Goal: Task Accomplishment & Management: Use online tool/utility

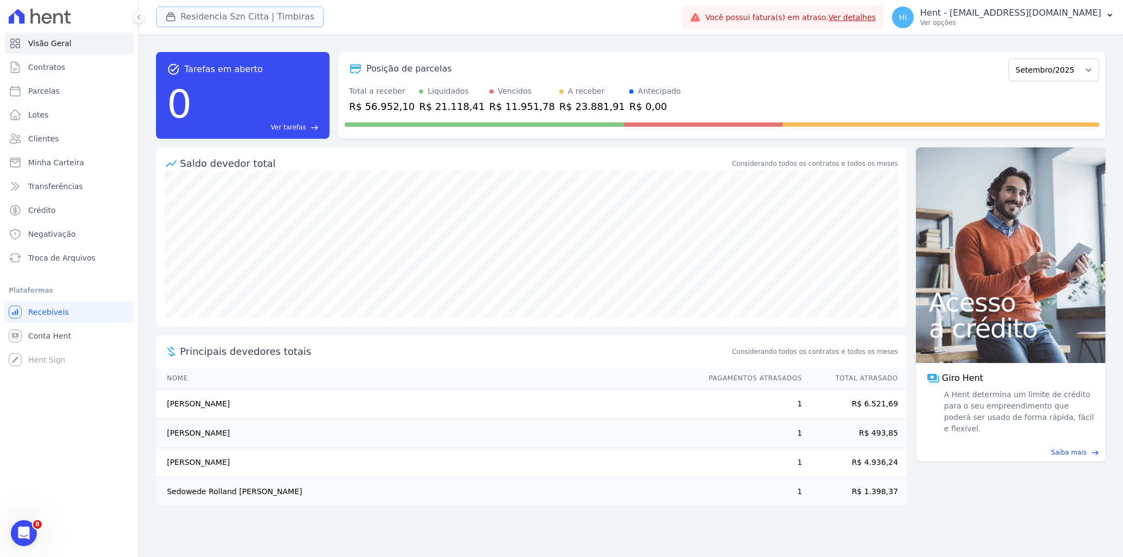
click at [279, 15] on button "Residencia Szn Citta | Timbiras" at bounding box center [240, 17] width 168 height 21
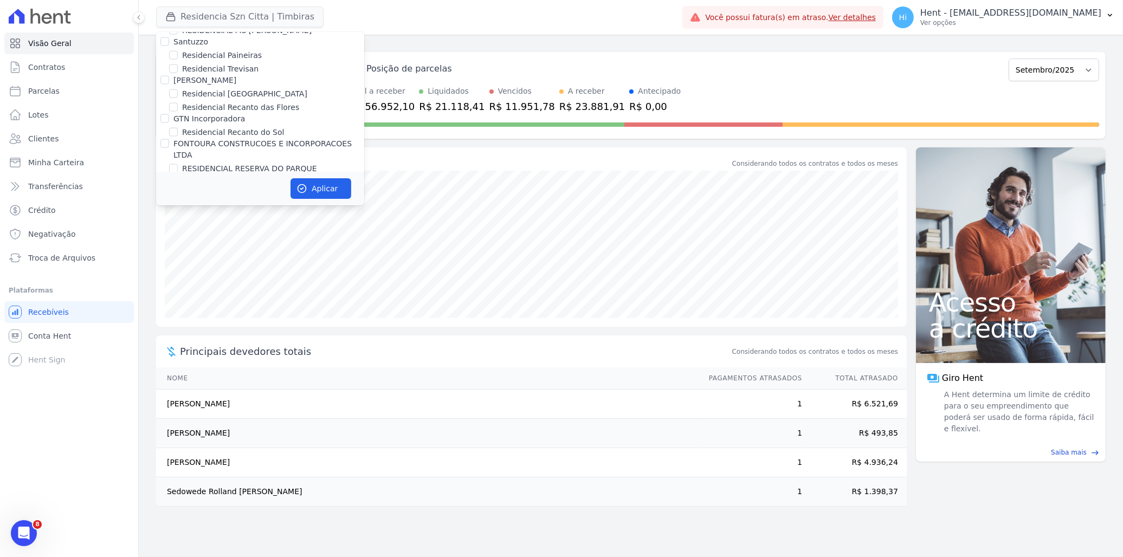
scroll to position [4111, 0]
click at [204, 204] on label "HARAS ROYAL RESIDENCE - [GEOGRAPHIC_DATA]" at bounding box center [273, 215] width 182 height 23
click at [218, 204] on label "HARAS ROYAL RESIDENCE - [GEOGRAPHIC_DATA]" at bounding box center [273, 215] width 182 height 23
click at [178, 205] on input "HARAS ROYAL RESIDENCE - [GEOGRAPHIC_DATA]" at bounding box center [173, 209] width 9 height 9
click at [223, 204] on label "HARAS ROYAL RESIDENCE - [GEOGRAPHIC_DATA]" at bounding box center [273, 215] width 182 height 23
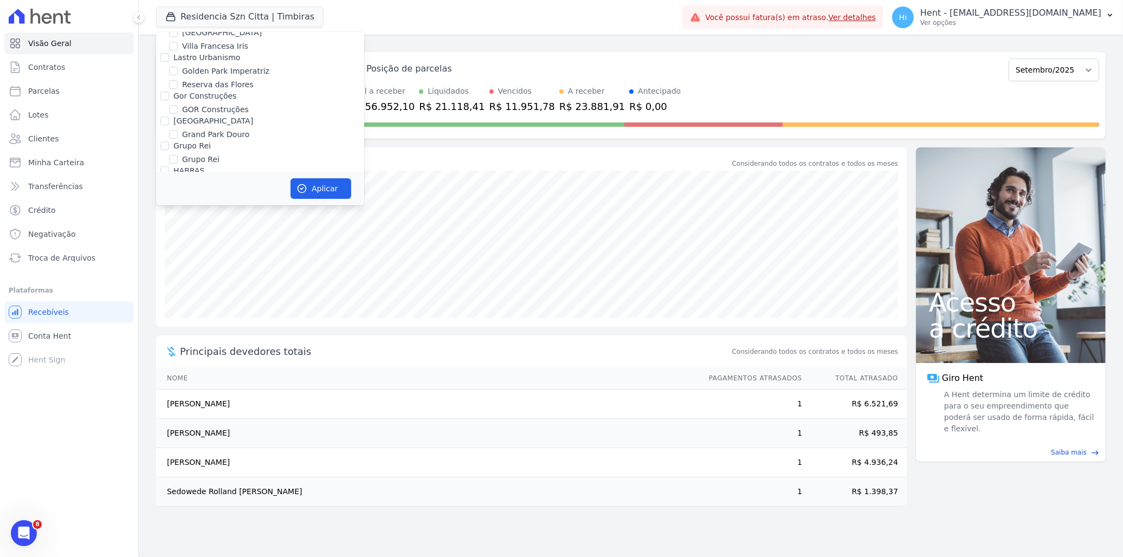
click at [178, 205] on input "HARAS ROYAL RESIDENCE - [GEOGRAPHIC_DATA]" at bounding box center [173, 209] width 9 height 9
checkbox input "false"
click at [224, 229] on label "HARAS ROYAL URBANISMO" at bounding box center [232, 234] width 101 height 11
click at [178, 230] on input "HARAS ROYAL URBANISMO" at bounding box center [173, 234] width 9 height 9
checkbox input "true"
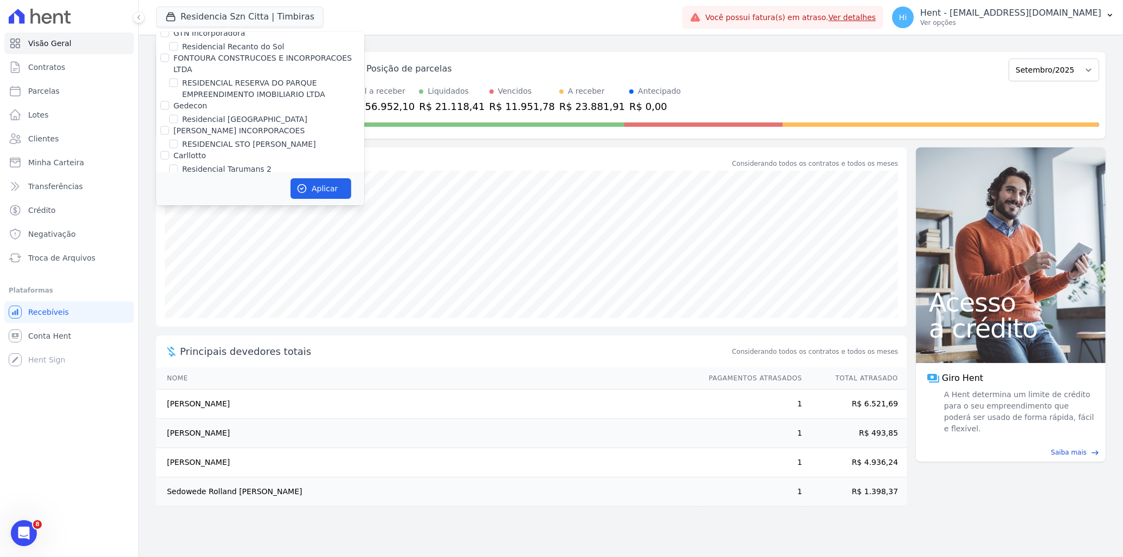
scroll to position [7168, 0]
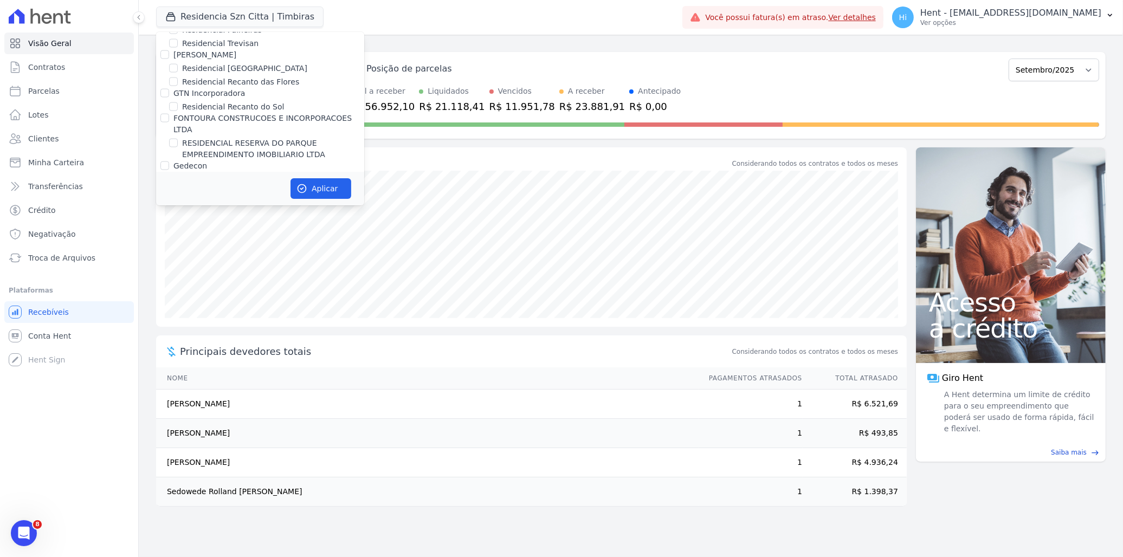
click at [244, 262] on label "Residencia SZN Citta | Timbiras" at bounding box center [241, 267] width 119 height 11
click at [178, 263] on input "Residencia SZN Citta | Timbiras" at bounding box center [173, 267] width 9 height 9
checkbox input "false"
click at [322, 189] on button "Aplicar" at bounding box center [321, 188] width 61 height 21
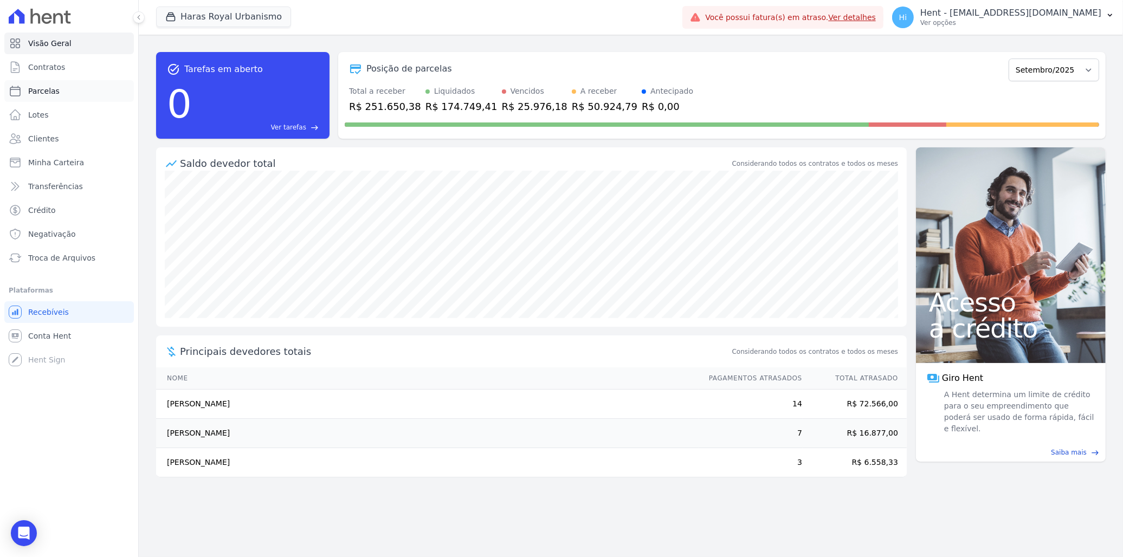
click at [61, 91] on link "Parcelas" at bounding box center [69, 91] width 130 height 22
select select
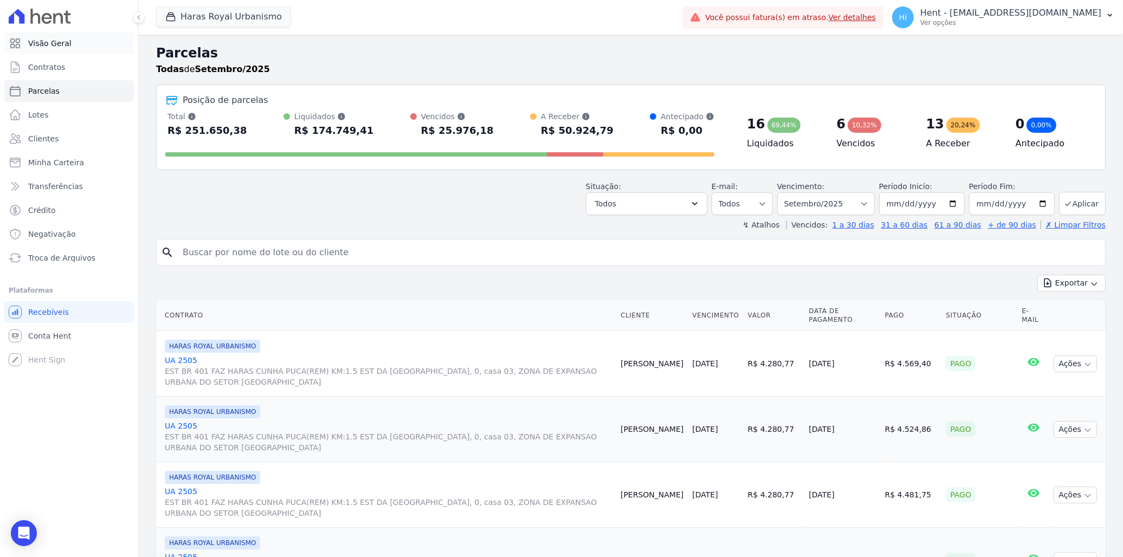
click at [61, 46] on span "Visão Geral" at bounding box center [49, 43] width 43 height 11
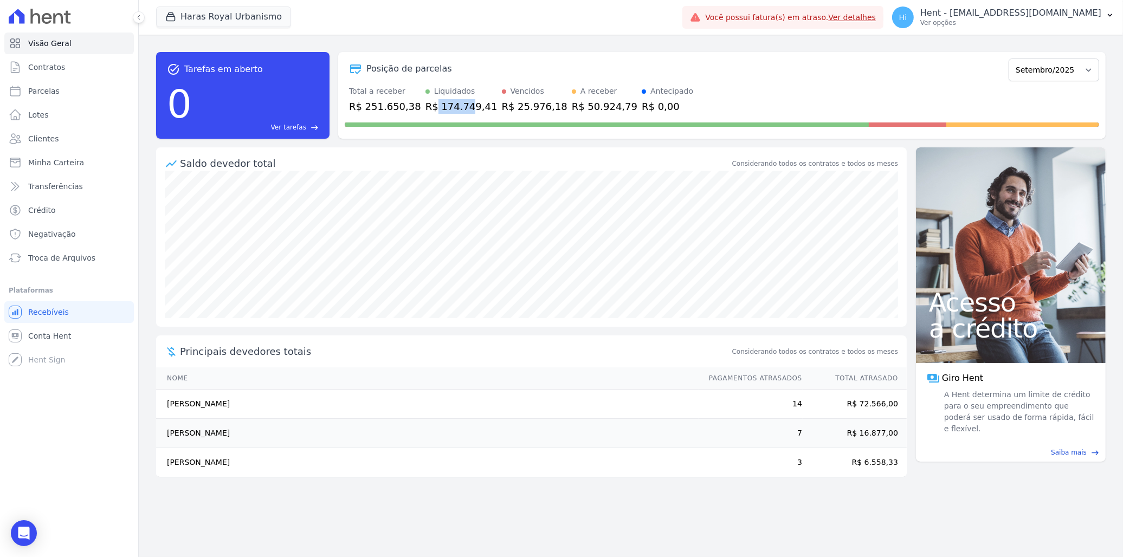
drag, startPoint x: 423, startPoint y: 105, endPoint x: 456, endPoint y: 105, distance: 33.1
click at [456, 105] on div "R$ 174.749,41" at bounding box center [462, 106] width 72 height 15
drag, startPoint x: 456, startPoint y: 105, endPoint x: 519, endPoint y: 107, distance: 62.9
click at [519, 107] on div "R$ 25.976,18" at bounding box center [535, 106] width 66 height 15
drag, startPoint x: 519, startPoint y: 107, endPoint x: 549, endPoint y: 105, distance: 30.4
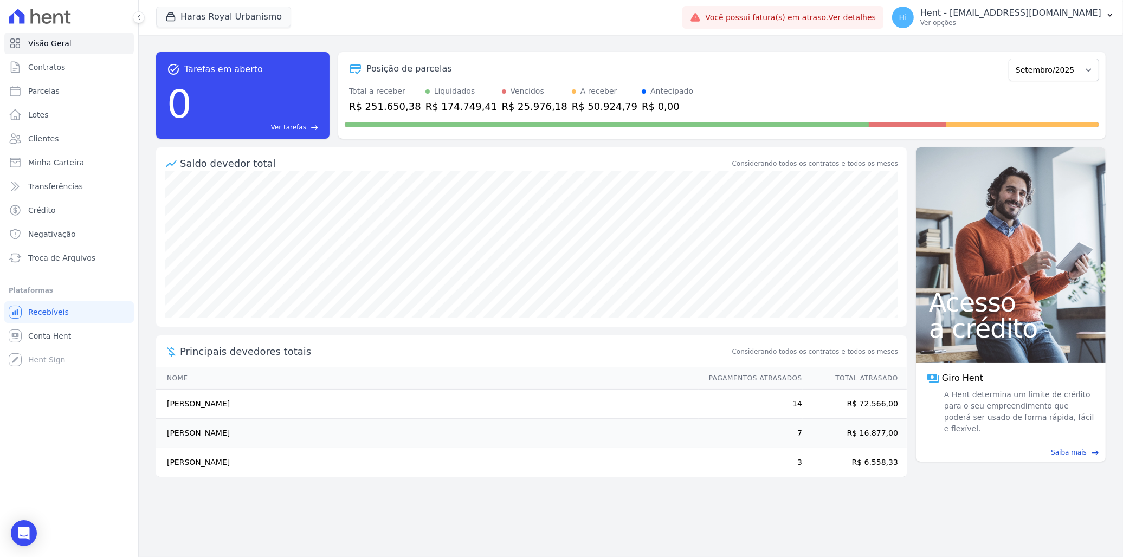
click at [572, 105] on div "R$ 50.924,79" at bounding box center [605, 106] width 66 height 15
drag, startPoint x: 538, startPoint y: 107, endPoint x: 588, endPoint y: 107, distance: 49.9
click at [588, 107] on div "R$ 50.924,79" at bounding box center [605, 106] width 66 height 15
click at [1054, 73] on select "Julho/2024 Agosto/2024 Setembro/2024 Outubro/2024 Novembro/2024 Dezembro/2024 […" at bounding box center [1054, 70] width 91 height 23
click at [853, 144] on div "task_alt Tarefas em aberto 0 Ver tarefas east Posição de parcelas Julho/2024 Ag…" at bounding box center [631, 95] width 950 height 104
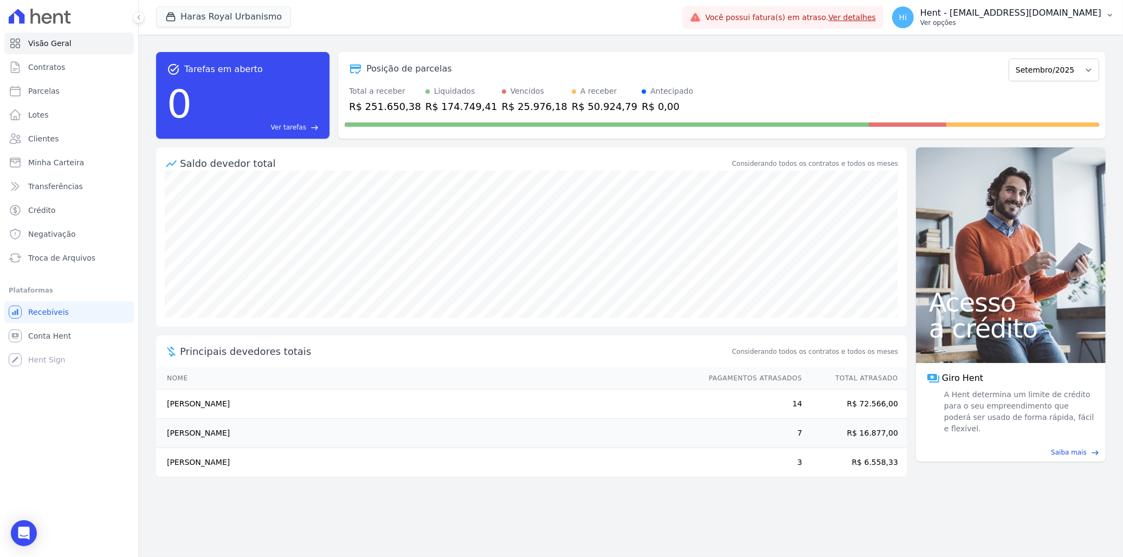
click at [1015, 18] on p "Hent - [EMAIL_ADDRESS][DOMAIN_NAME]" at bounding box center [1011, 13] width 181 height 11
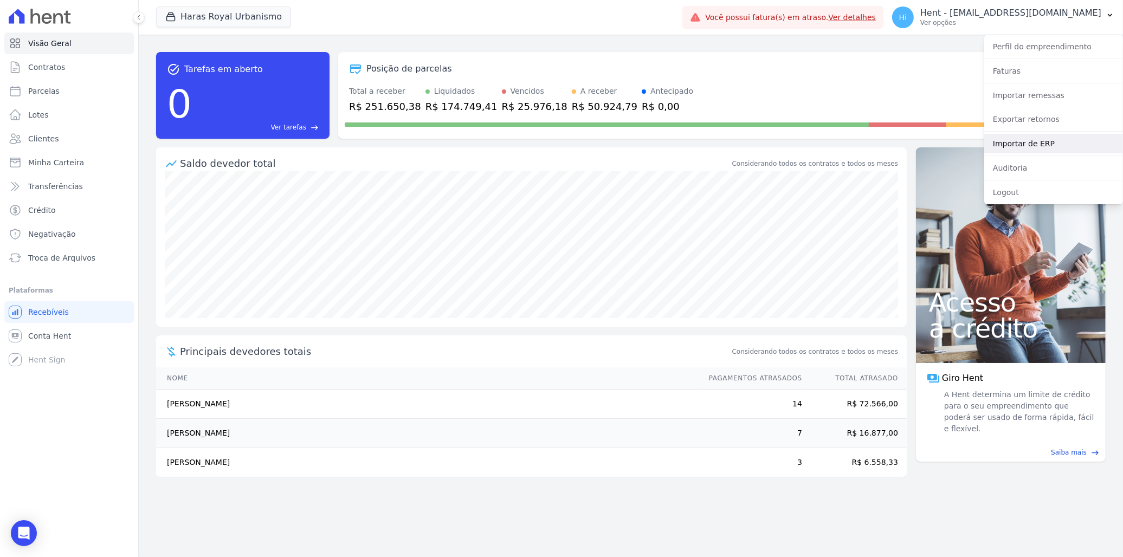
click at [1034, 147] on link "Importar de ERP" at bounding box center [1054, 144] width 139 height 20
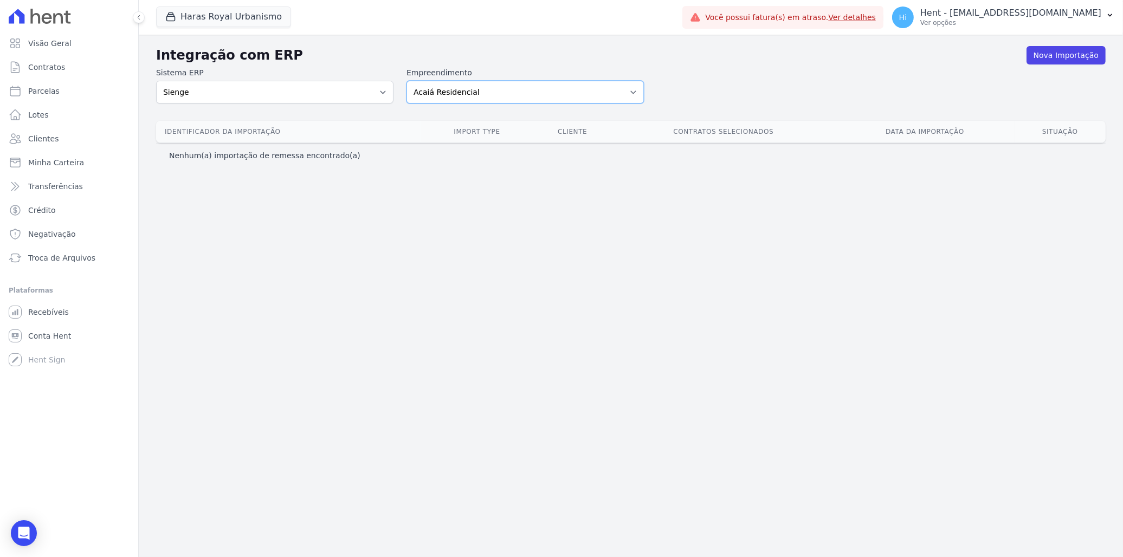
click at [596, 91] on select "Acaiá Residencial ACQUA 8 PELOTAS SPE LTDA ACQUA 8 PELOTAS SPE LTDA II ACQUA LI…" at bounding box center [525, 92] width 237 height 23
select select "a560e636-fc48-440d-a7c4-462896926369"
click at [407, 81] on select "Acaiá Residencial ACQUA 8 PELOTAS SPE LTDA ACQUA 8 PELOTAS SPE LTDA II ACQUA LI…" at bounding box center [525, 92] width 237 height 23
